Goal: Find specific page/section: Find specific page/section

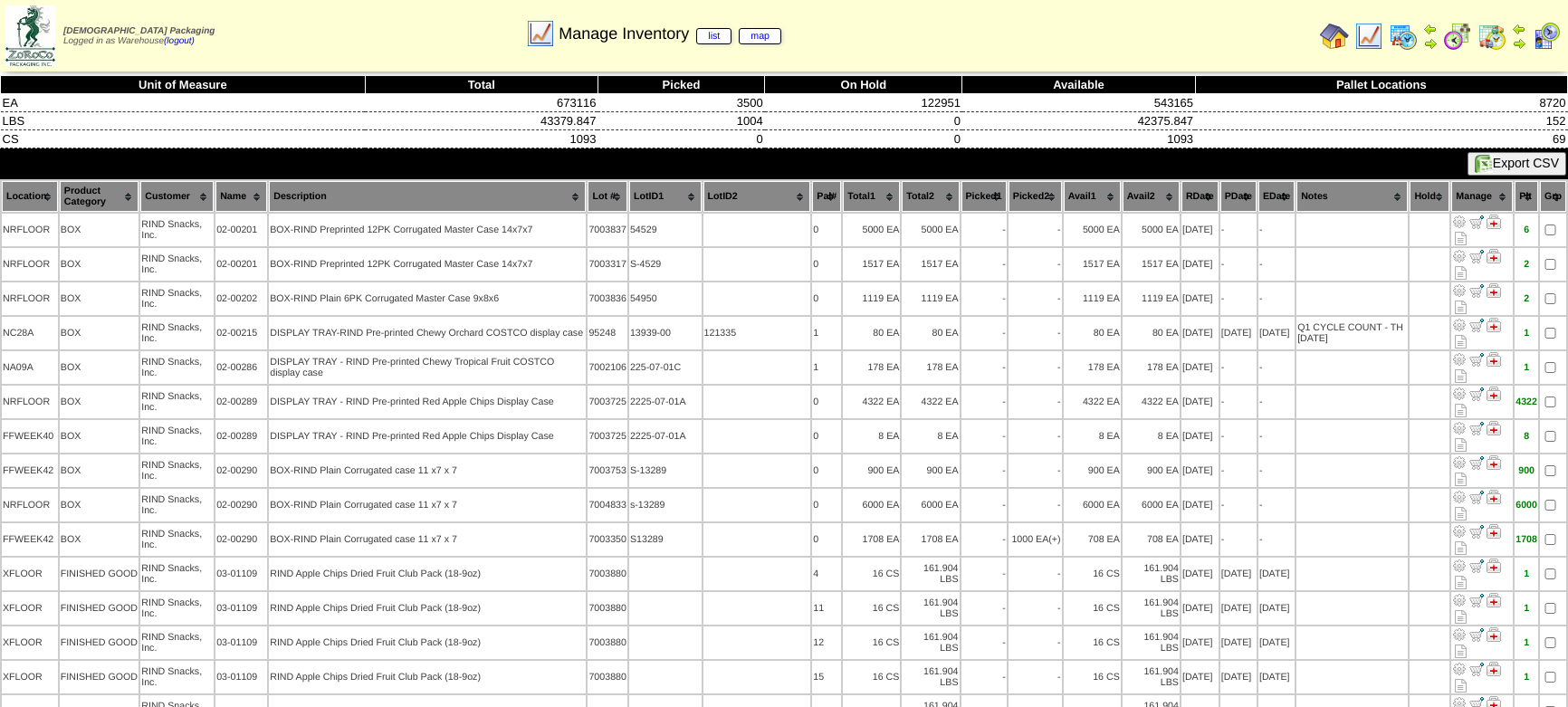
scroll to position [4632, 0]
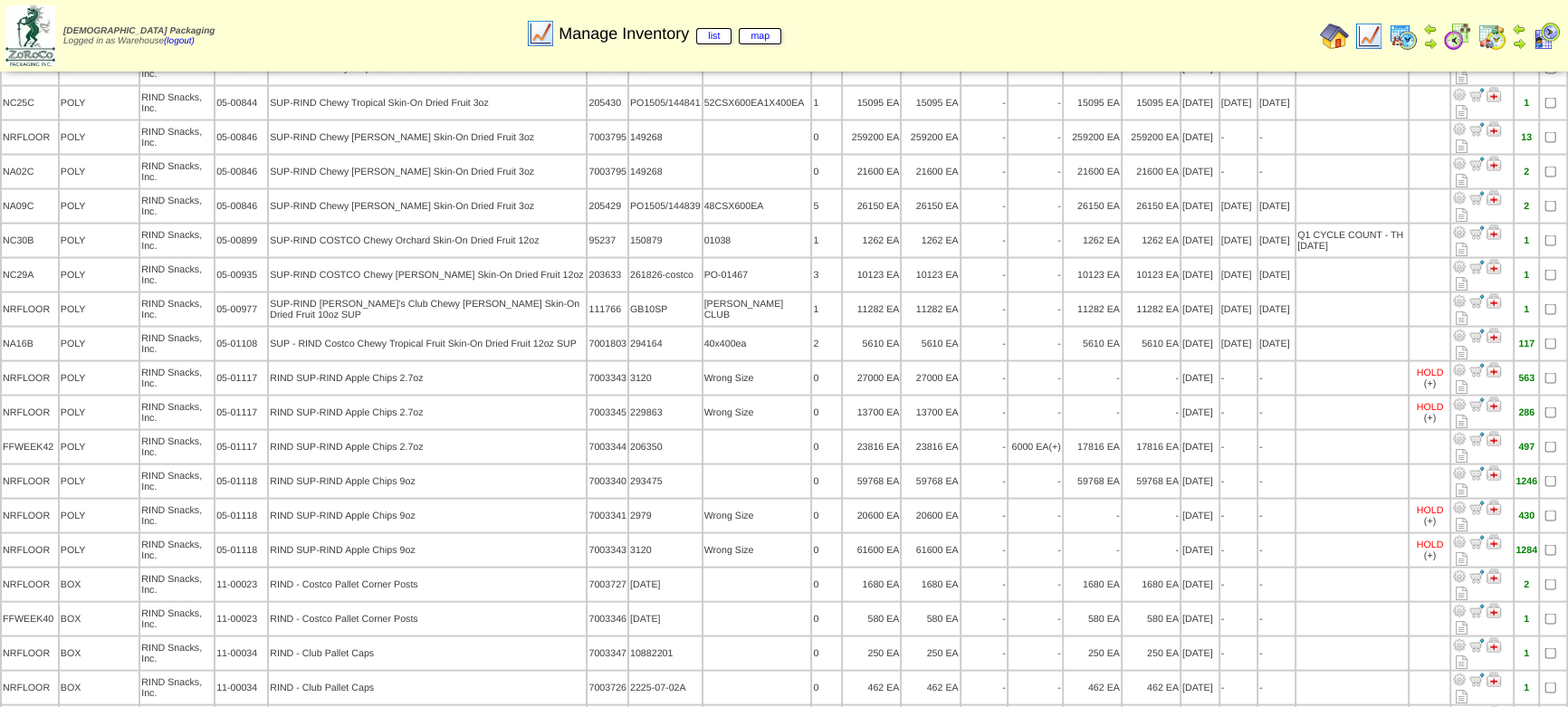
click at [1369, 42] on img at bounding box center [1369, 37] width 29 height 29
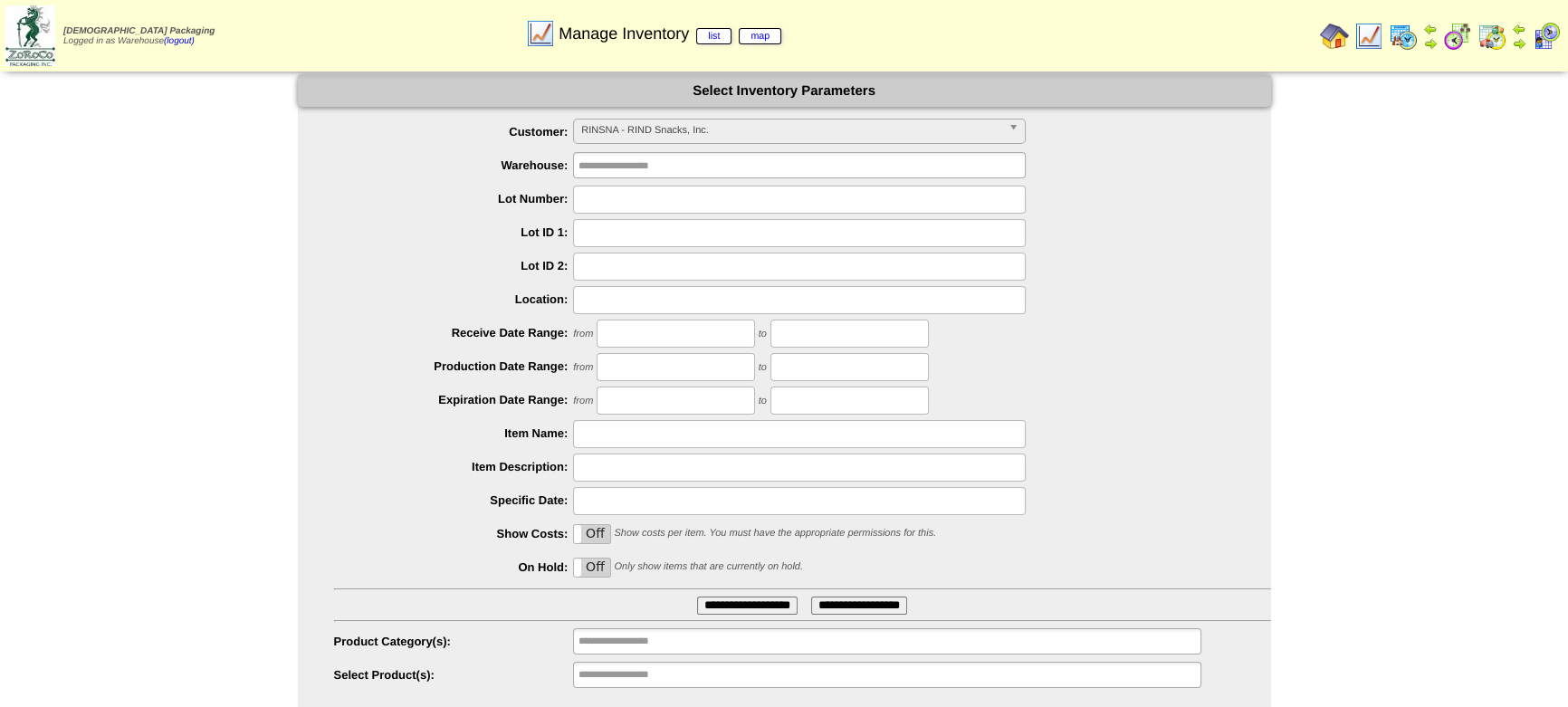
click at [802, 136] on span "RINSNA - RIND Snacks, Inc." at bounding box center [791, 131] width 420 height 22
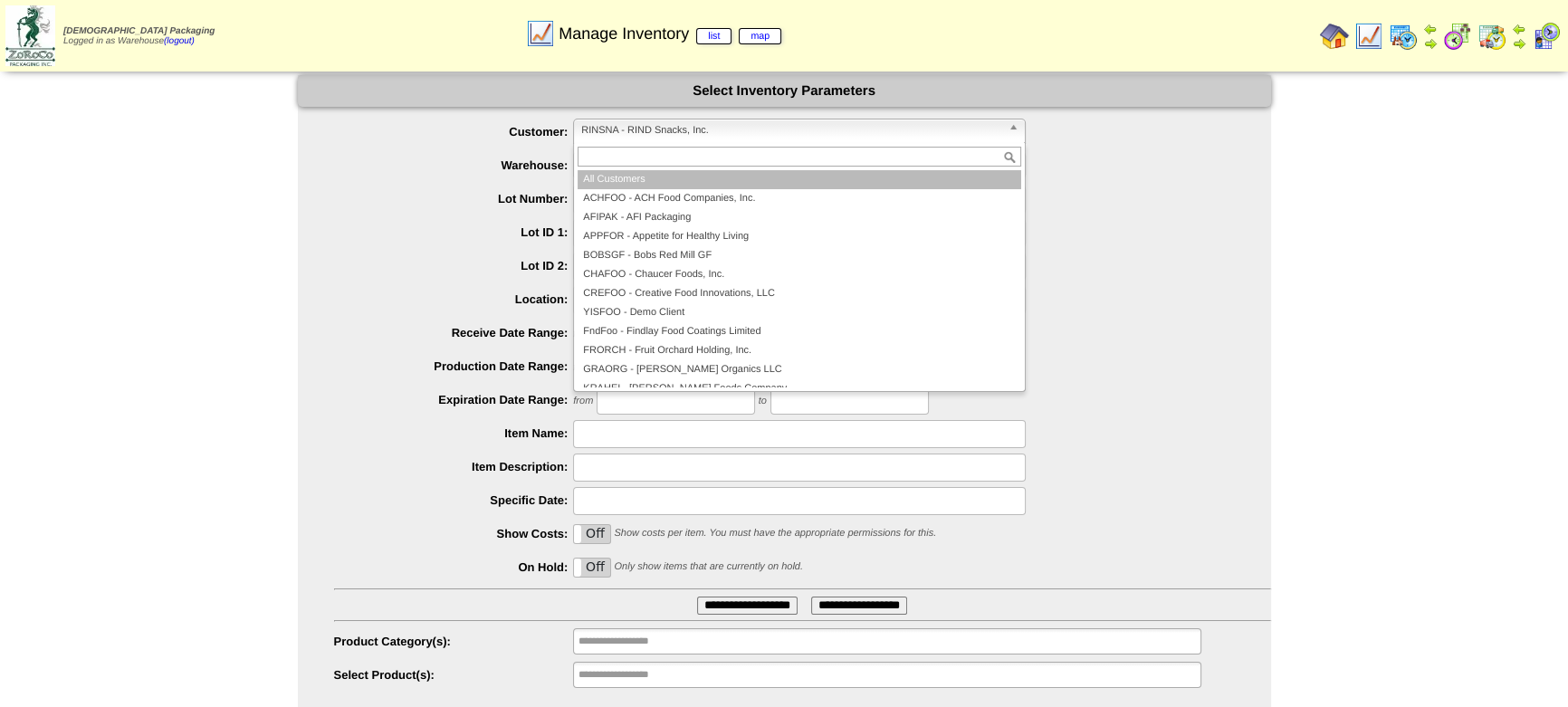
click at [773, 172] on li "All Customers" at bounding box center [799, 179] width 443 height 19
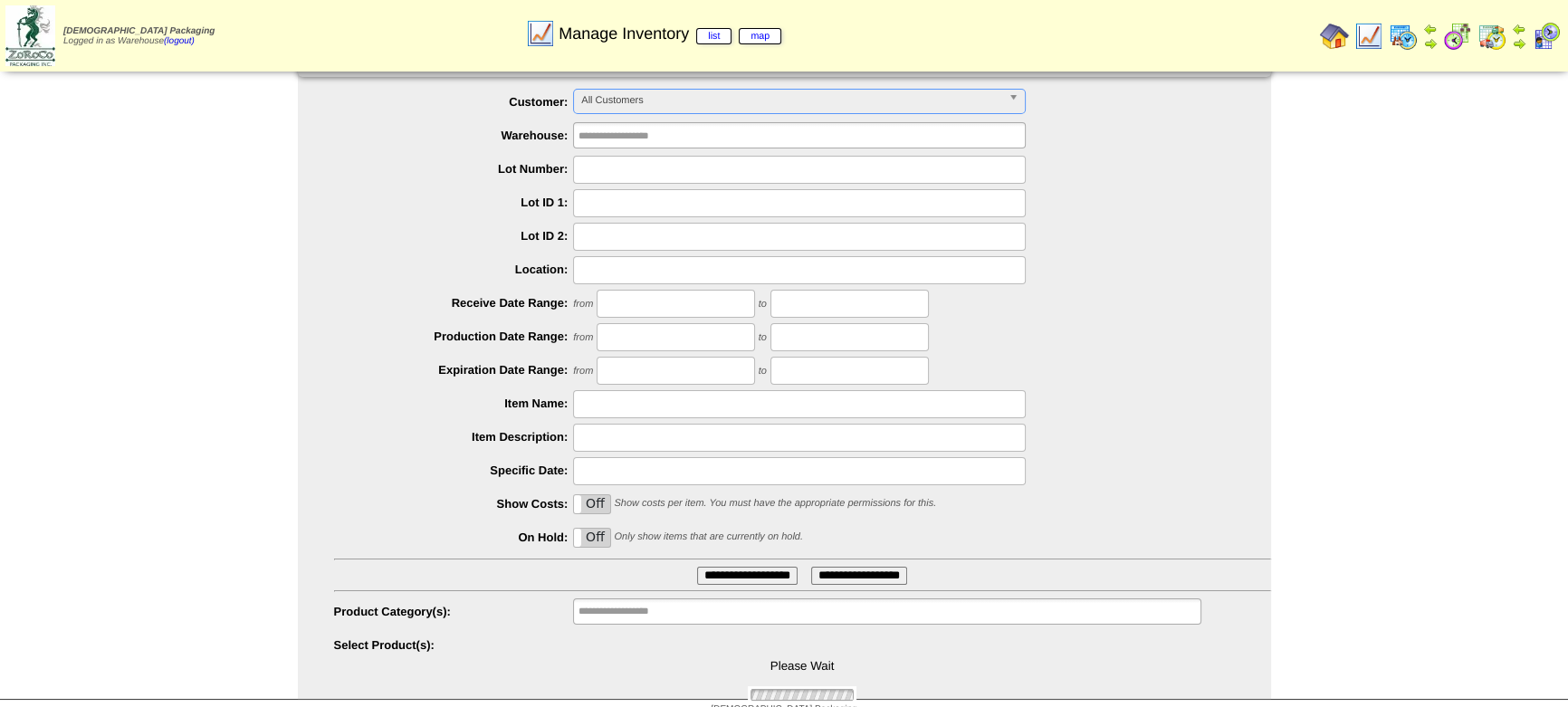
scroll to position [47, 0]
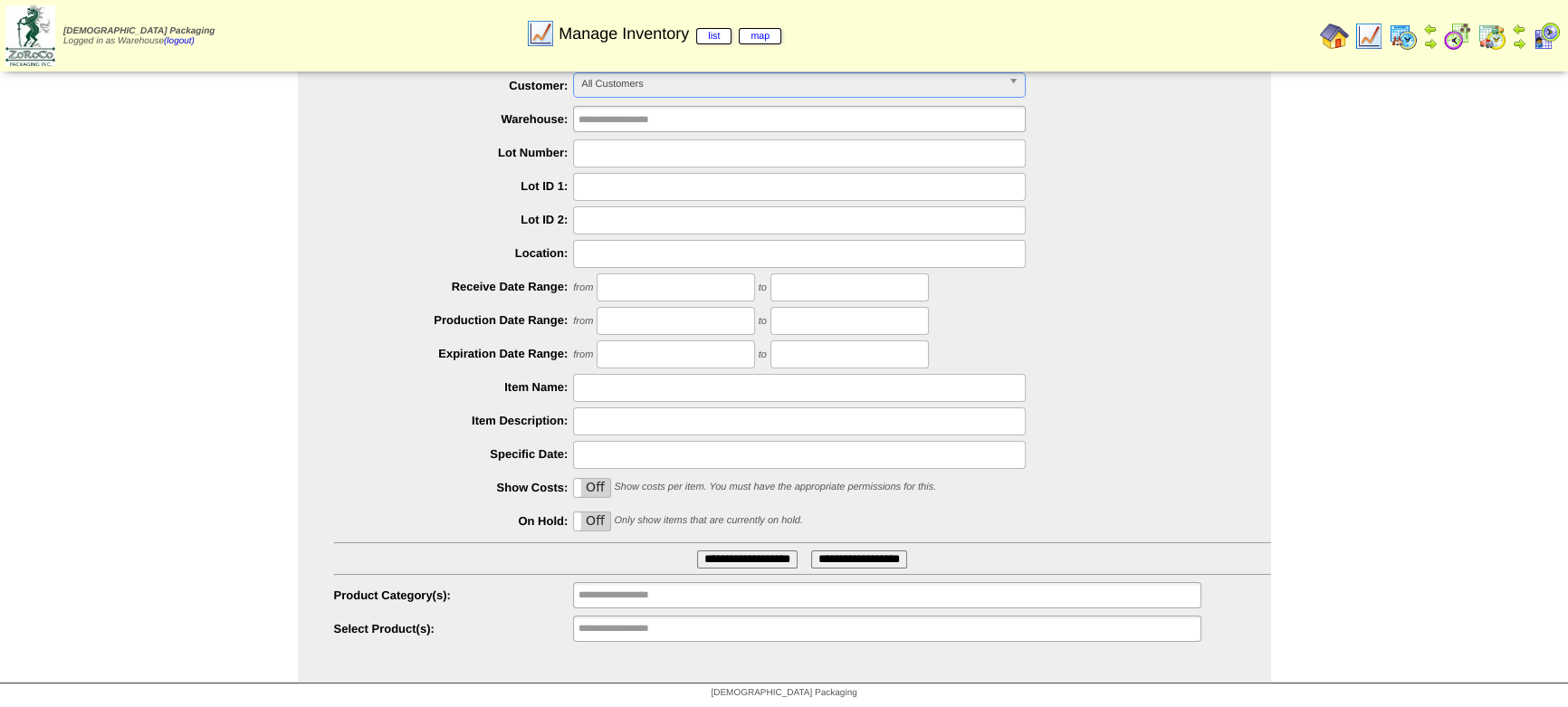
click at [736, 627] on ul "**********" at bounding box center [886, 628] width 628 height 26
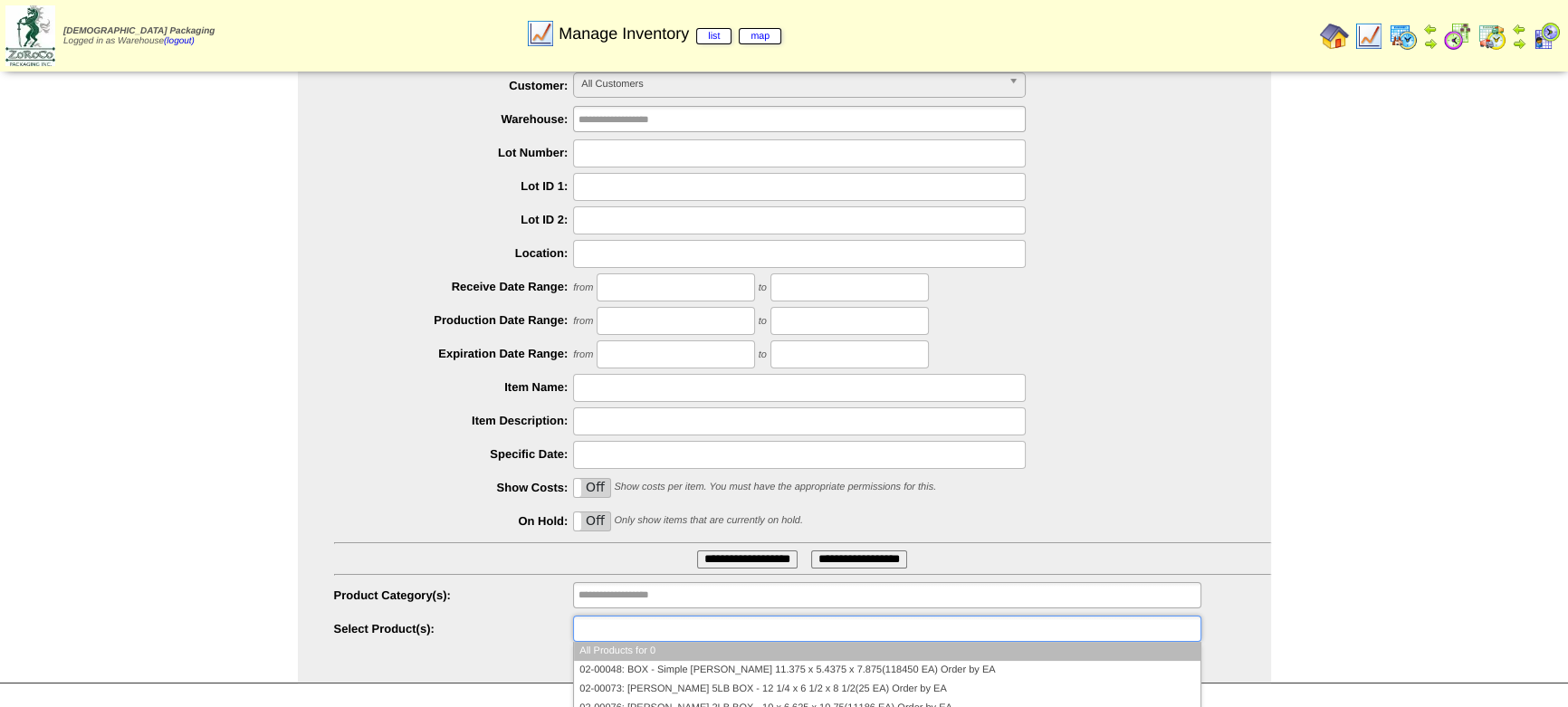
type input "*"
